Goal: Find specific page/section: Find specific page/section

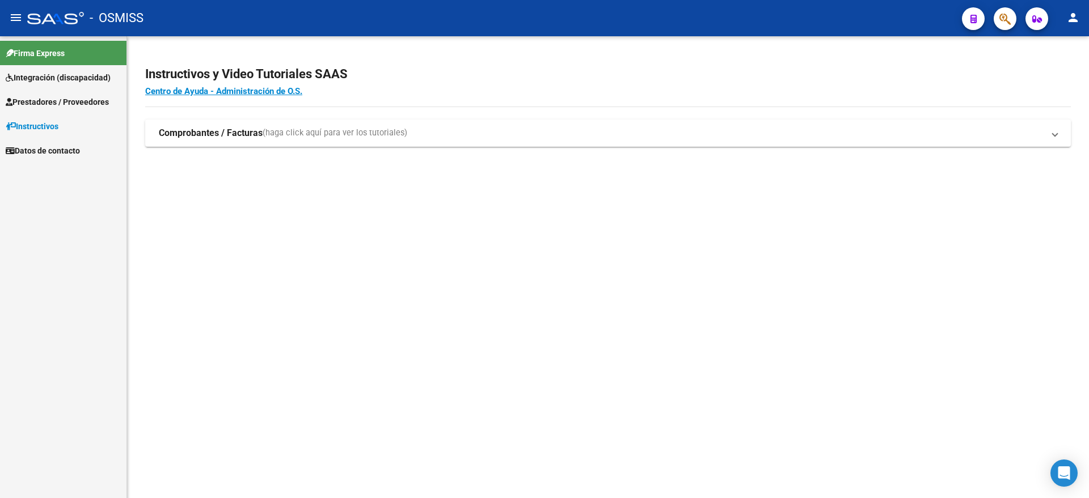
click at [76, 103] on span "Prestadores / Proveedores" at bounding box center [57, 102] width 103 height 12
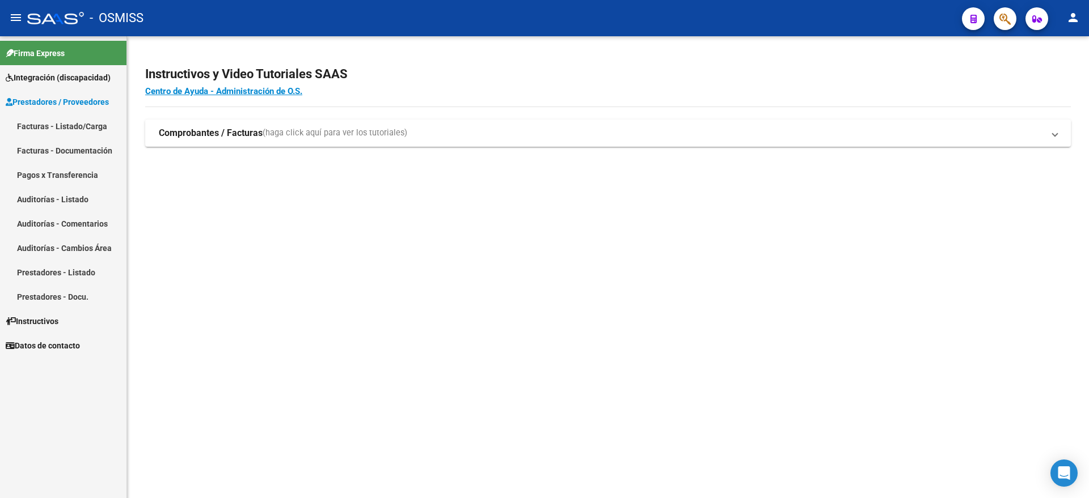
click at [86, 119] on link "Facturas - Listado/Carga" at bounding box center [63, 126] width 126 height 24
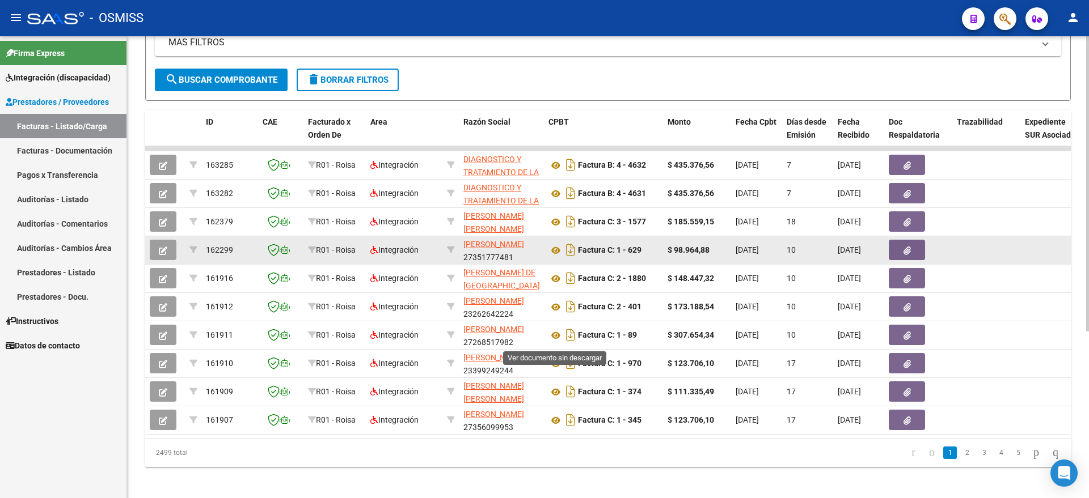
scroll to position [261, 0]
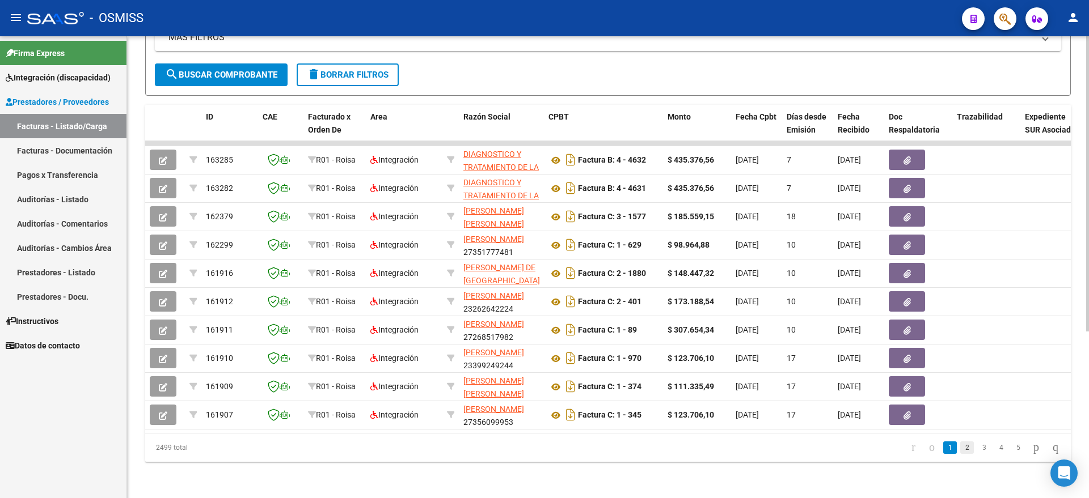
click at [960, 446] on link "2" at bounding box center [967, 448] width 14 height 12
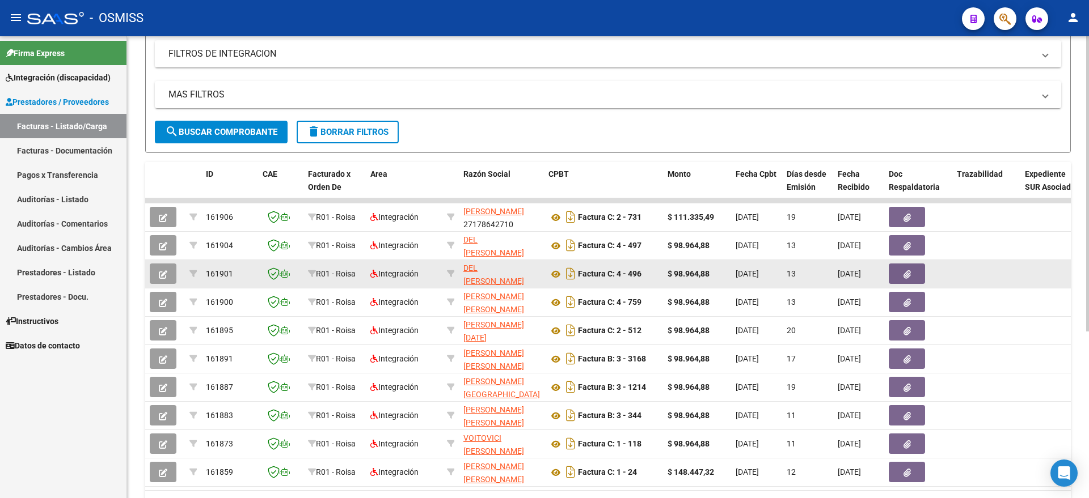
scroll to position [0, 0]
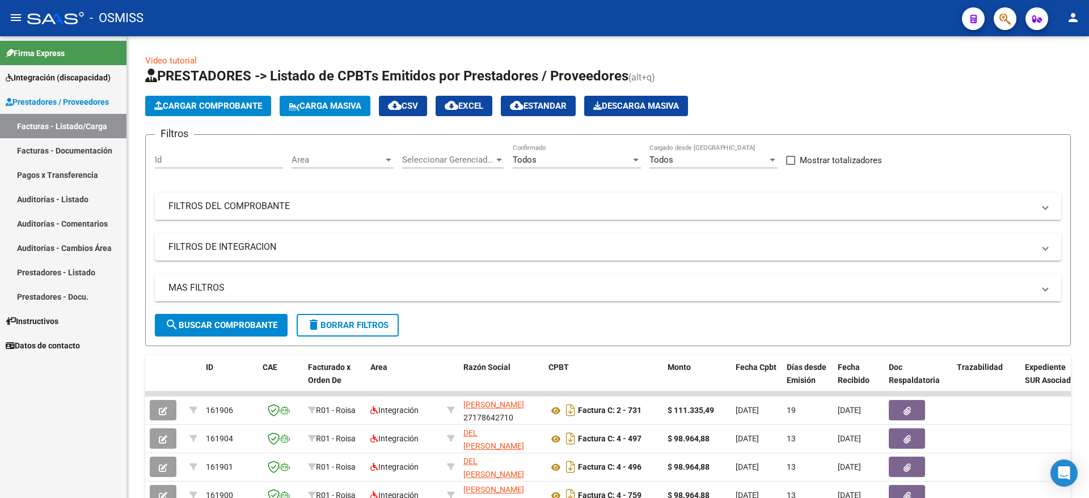
click at [66, 100] on span "Prestadores / Proveedores" at bounding box center [57, 102] width 103 height 12
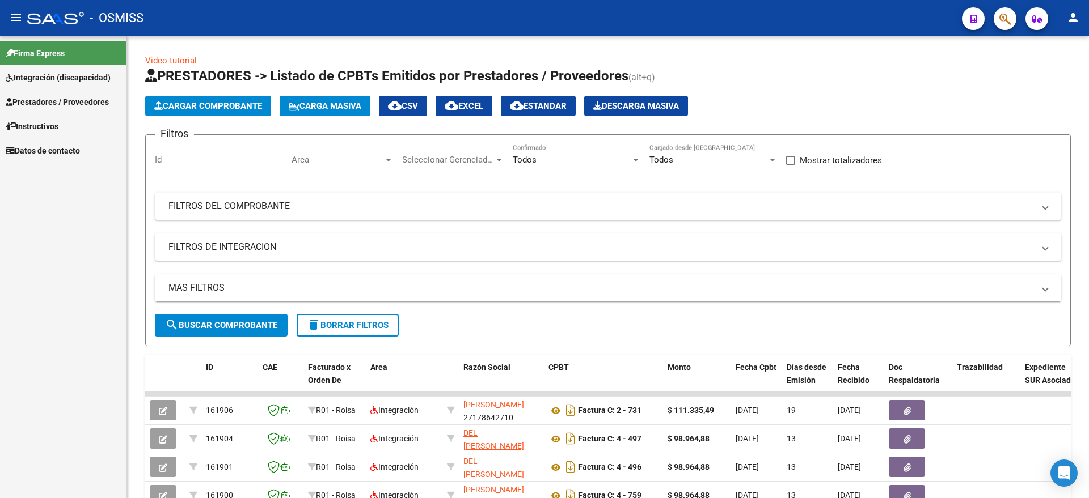
click at [65, 83] on span "Integración (discapacidad)" at bounding box center [58, 77] width 105 height 12
click at [48, 104] on link "Legajos" at bounding box center [63, 102] width 126 height 24
